Goal: Navigation & Orientation: Find specific page/section

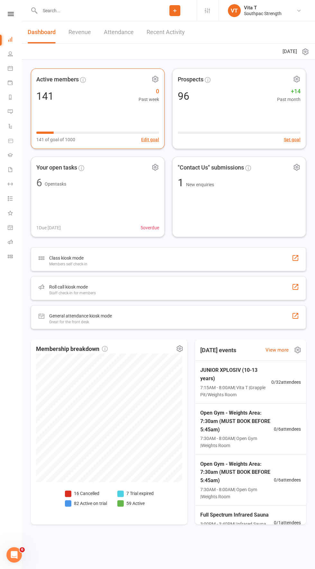
click at [6, 79] on li "Payments" at bounding box center [11, 83] width 22 height 14
click at [3, 71] on li "Calendar" at bounding box center [11, 69] width 22 height 14
click at [8, 64] on link "Calendar" at bounding box center [15, 69] width 14 height 14
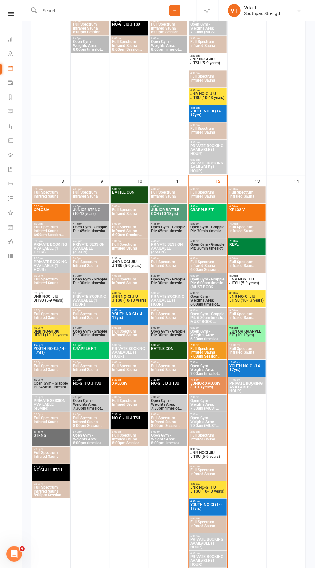
scroll to position [363, 0]
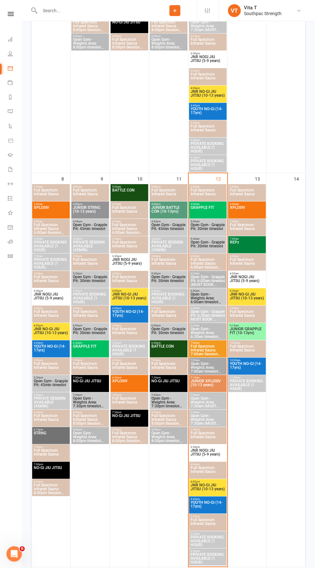
click at [202, 207] on span "GRAPPLE FIT" at bounding box center [207, 212] width 35 height 12
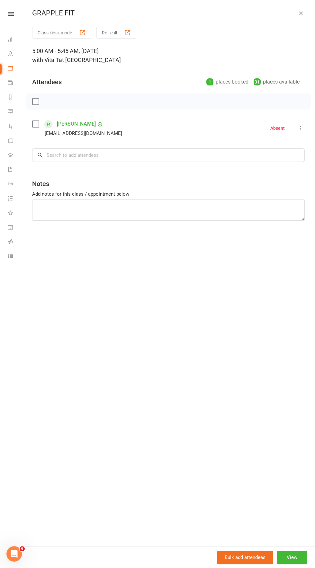
click at [14, 13] on link at bounding box center [10, 14] width 23 height 4
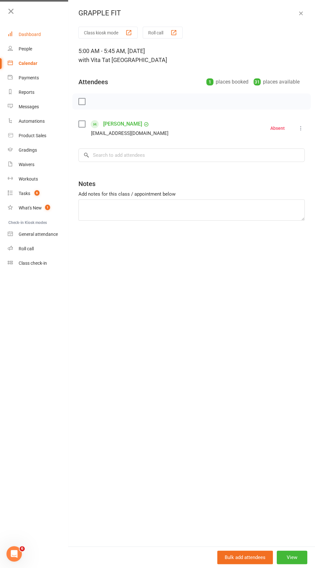
click at [35, 29] on link "Dashboard" at bounding box center [38, 34] width 61 height 14
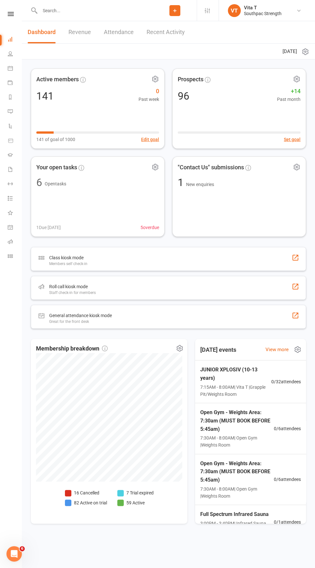
click at [174, 29] on link "Recent Activity" at bounding box center [166, 32] width 38 height 22
